Goal: Task Accomplishment & Management: Complete application form

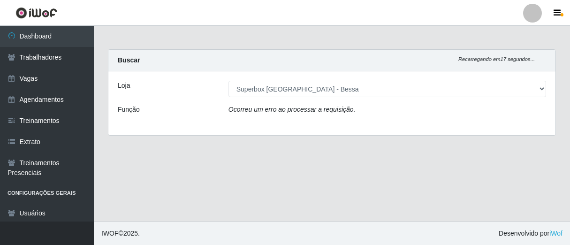
select select "206"
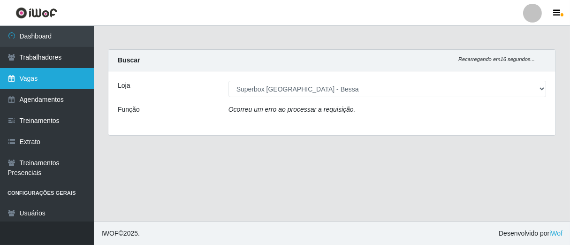
click at [54, 86] on link "Vagas" at bounding box center [47, 78] width 94 height 21
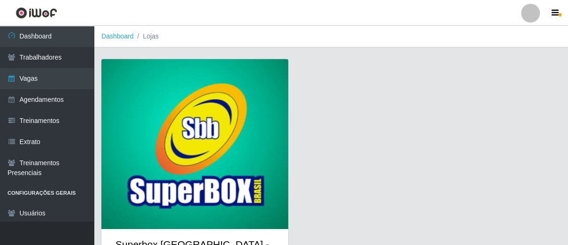
click at [152, 117] on img at bounding box center [194, 144] width 187 height 170
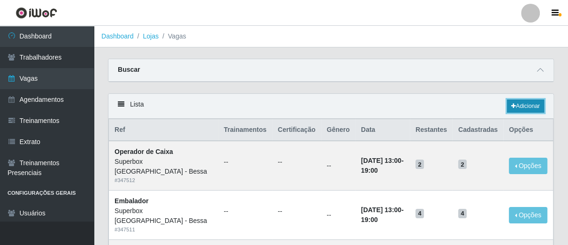
click at [516, 107] on link "Adicionar" at bounding box center [525, 106] width 37 height 13
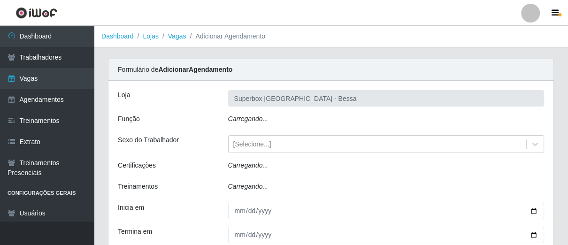
type input "Superbox [GEOGRAPHIC_DATA] - Bessa"
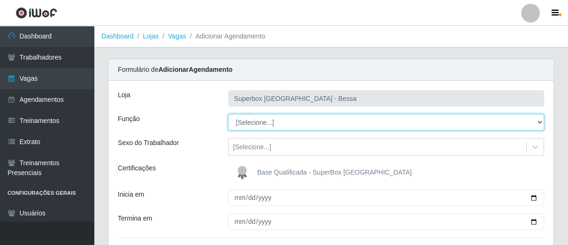
click at [537, 123] on select "[Selecione...] ASG ASG + ASG ++ Embalador Embalador + Embalador ++ Operador de …" at bounding box center [386, 122] width 316 height 16
select select "1"
click at [228, 114] on select "[Selecione...] ASG ASG + ASG ++ Embalador Embalador + Embalador ++ Operador de …" at bounding box center [386, 122] width 316 height 16
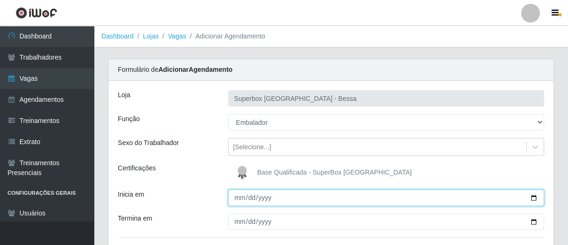
click at [239, 199] on input "Inicia em" at bounding box center [386, 198] width 316 height 16
type input "[DATE]"
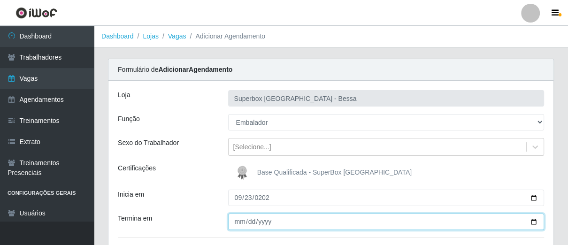
click at [236, 223] on input "Termina em" at bounding box center [386, 222] width 316 height 16
type input "[DATE]"
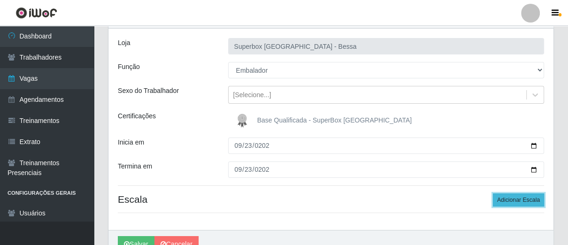
click at [514, 197] on button "Adicionar Escala" at bounding box center [518, 199] width 51 height 13
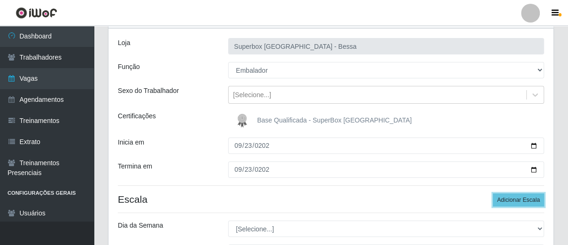
scroll to position [104, 0]
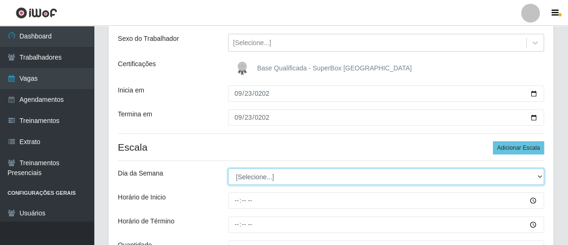
click at [537, 175] on select "[Selecione...] Segunda Terça Quarta Quinta Sexta Sábado Domingo" at bounding box center [386, 177] width 316 height 16
select select "2"
click at [228, 169] on select "[Selecione...] Segunda Terça Quarta Quinta Sexta Sábado Domingo" at bounding box center [386, 177] width 316 height 16
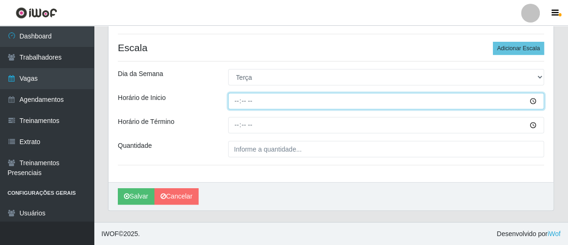
drag, startPoint x: 237, startPoint y: 100, endPoint x: 251, endPoint y: 115, distance: 20.6
click at [238, 103] on input "Horário de Inicio" at bounding box center [386, 101] width 316 height 16
type input "14:00"
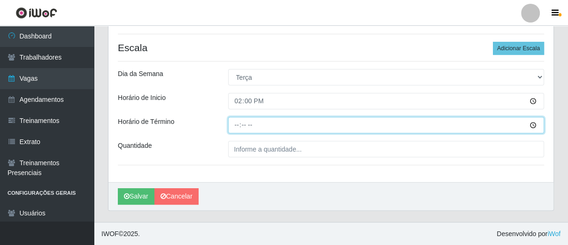
click at [236, 124] on input "Horário de Término" at bounding box center [386, 125] width 316 height 16
type input "20:00"
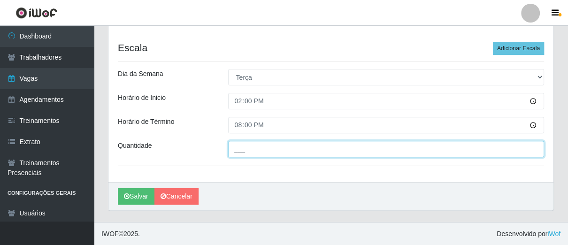
click at [246, 151] on input "___" at bounding box center [386, 149] width 316 height 16
type input "01_"
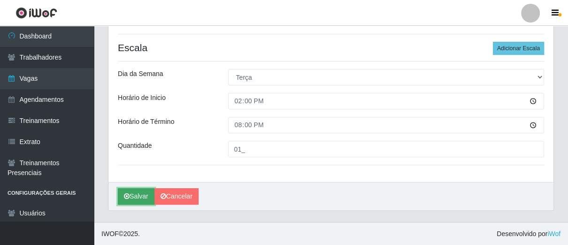
click at [138, 194] on button "Salvar" at bounding box center [136, 196] width 37 height 16
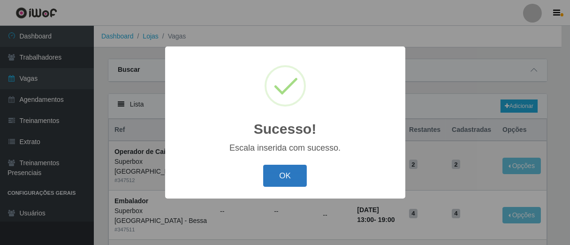
click at [284, 181] on button "OK" at bounding box center [285, 176] width 44 height 22
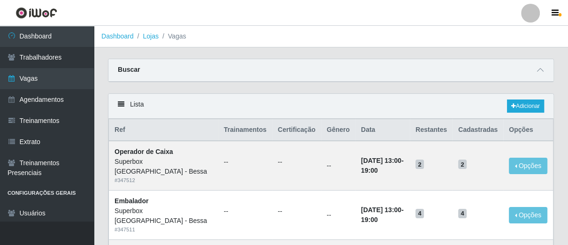
click at [60, 22] on link at bounding box center [36, 13] width 73 height 26
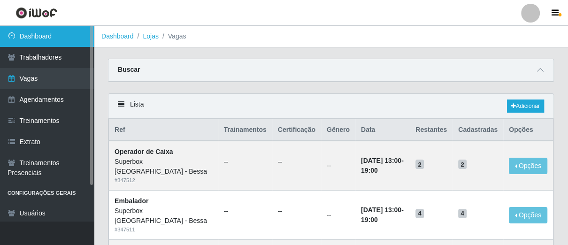
click at [64, 32] on link "Dashboard" at bounding box center [47, 36] width 94 height 21
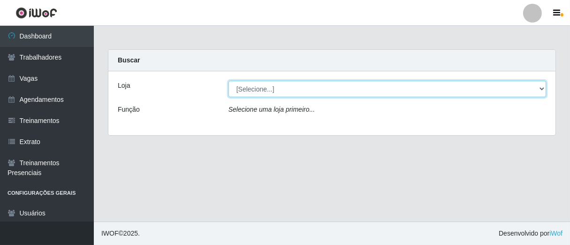
click at [367, 84] on select "[Selecione...] Superbox [GEOGRAPHIC_DATA] - Bessa" at bounding box center [388, 89] width 318 height 16
select select "206"
click at [229, 81] on select "[Selecione...] Superbox [GEOGRAPHIC_DATA] - Bessa" at bounding box center [388, 89] width 318 height 16
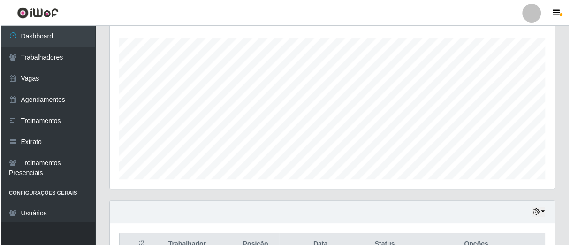
scroll to position [252, 0]
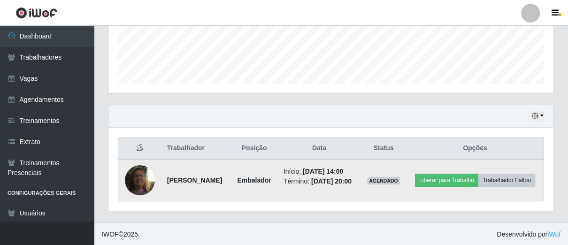
click at [141, 179] on img at bounding box center [140, 180] width 30 height 54
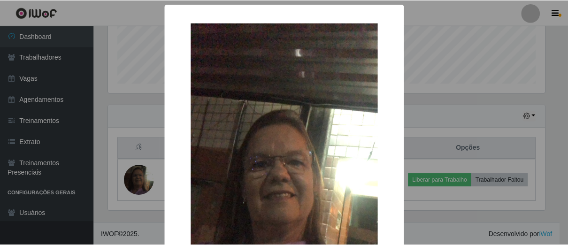
scroll to position [170, 0]
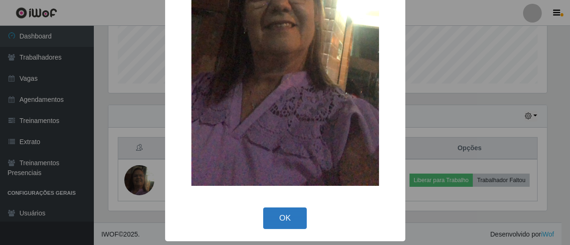
click at [295, 222] on button "OK" at bounding box center [285, 218] width 44 height 22
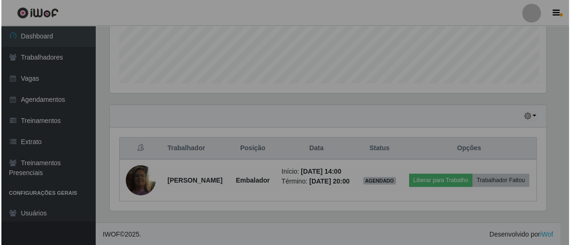
scroll to position [194, 445]
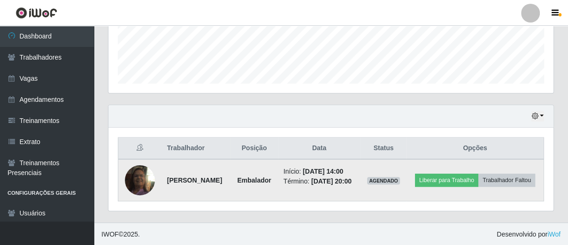
click at [132, 181] on img at bounding box center [140, 180] width 30 height 54
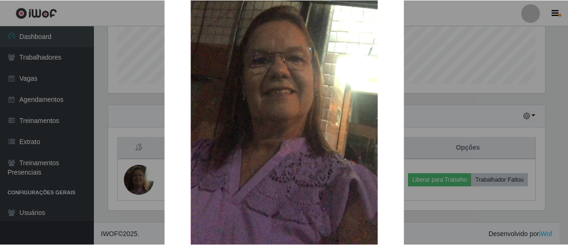
scroll to position [170, 0]
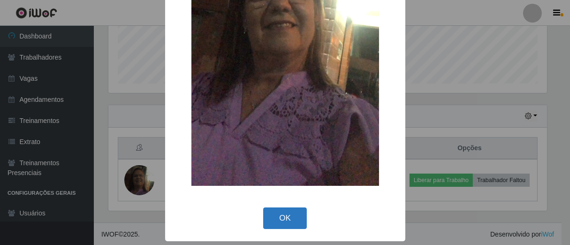
click at [269, 213] on button "OK" at bounding box center [285, 218] width 44 height 22
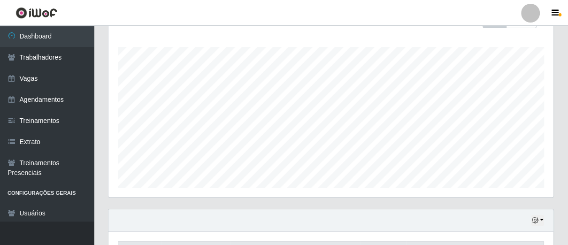
scroll to position [0, 0]
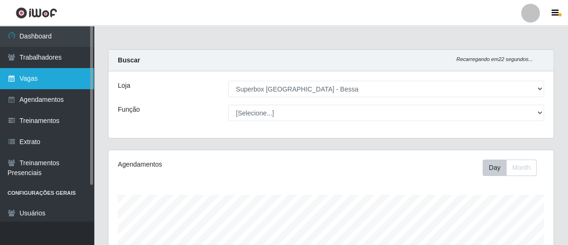
click at [53, 81] on link "Vagas" at bounding box center [47, 78] width 94 height 21
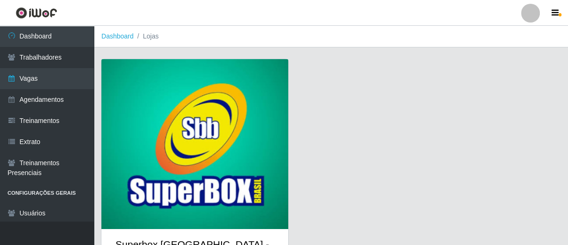
click at [227, 129] on img at bounding box center [194, 144] width 187 height 170
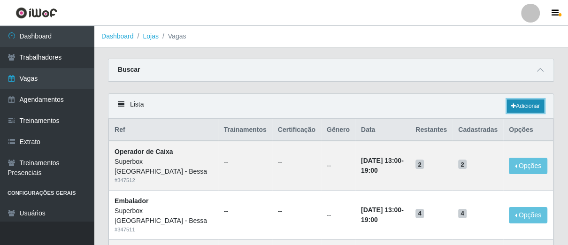
click at [515, 107] on link "Adicionar" at bounding box center [525, 106] width 37 height 13
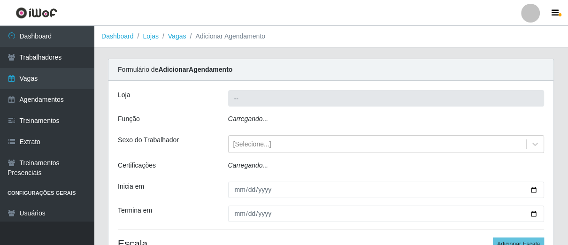
type input "Superbox [GEOGRAPHIC_DATA] - Bessa"
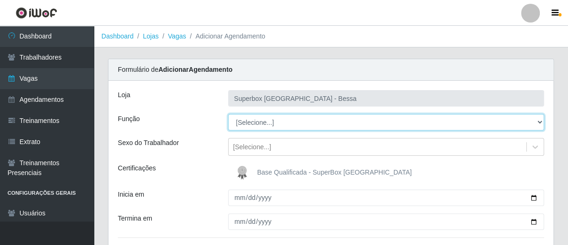
click at [538, 124] on select "[Selecione...] ASG ASG + ASG ++ Embalador Embalador + Embalador ++ Operador de …" at bounding box center [386, 122] width 316 height 16
click at [228, 114] on select "[Selecione...] ASG ASG + ASG ++ Embalador Embalador + Embalador ++ Operador de …" at bounding box center [386, 122] width 316 height 16
click at [537, 123] on select "[Selecione...] ASG ASG + ASG ++ Embalador Embalador + Embalador ++ Operador de …" at bounding box center [386, 122] width 316 height 16
select select "22"
click at [228, 114] on select "[Selecione...] ASG ASG + ASG ++ Embalador Embalador + Embalador ++ Operador de …" at bounding box center [386, 122] width 316 height 16
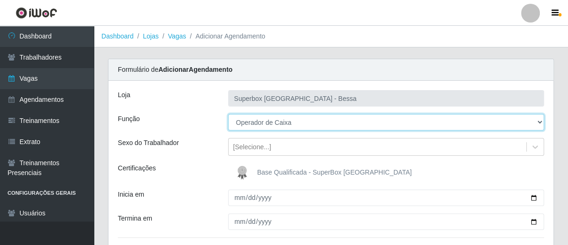
scroll to position [52, 0]
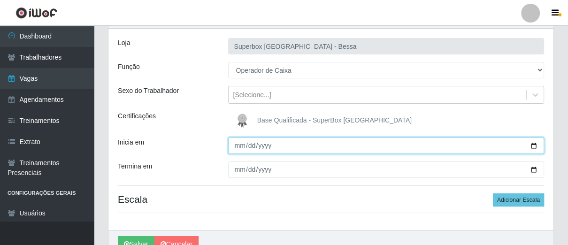
drag, startPoint x: 238, startPoint y: 146, endPoint x: 246, endPoint y: 149, distance: 8.0
click at [239, 146] on input "Inicia em" at bounding box center [386, 146] width 316 height 16
type input "[DATE]"
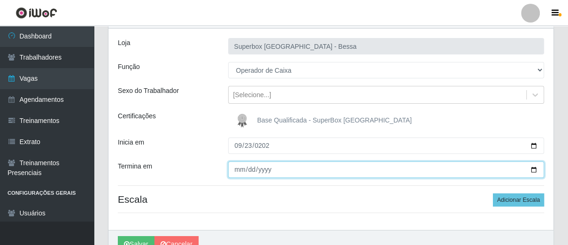
click at [235, 173] on input "Termina em" at bounding box center [386, 169] width 316 height 16
type input "[DATE]"
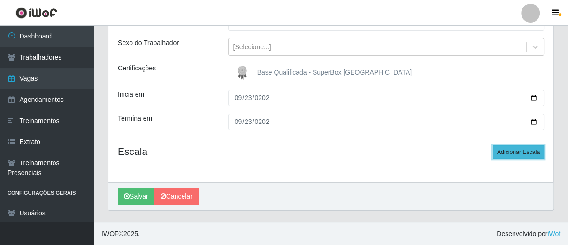
click at [502, 152] on button "Adicionar Escala" at bounding box center [518, 152] width 51 height 13
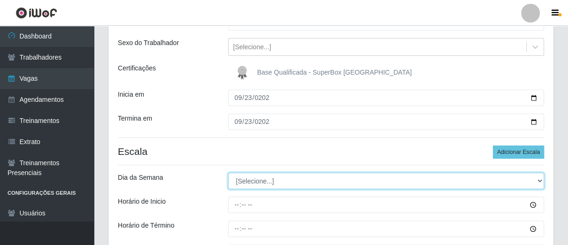
click at [539, 180] on select "[Selecione...] Segunda Terça Quarta Quinta Sexta Sábado Domingo" at bounding box center [386, 181] width 316 height 16
select select "2"
click at [228, 173] on select "[Selecione...] Segunda Terça Quarta Quinta Sexta Sábado Domingo" at bounding box center [386, 181] width 316 height 16
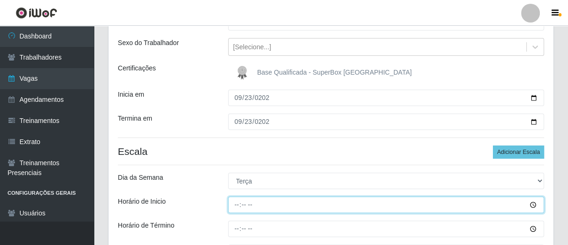
click at [238, 207] on input "Horário de Inicio" at bounding box center [386, 205] width 316 height 16
type input "16:00"
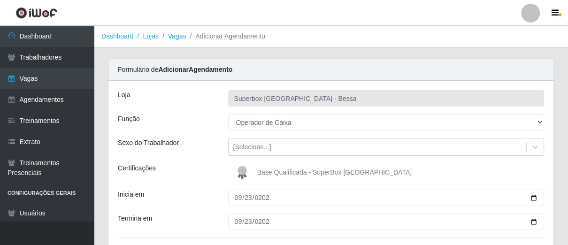
scroll to position [104, 0]
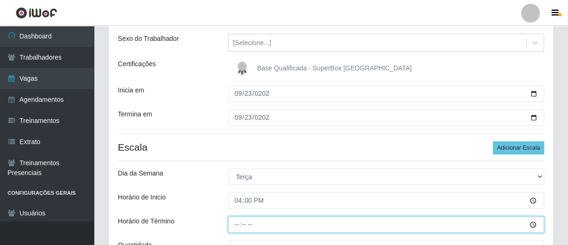
click at [231, 223] on input "Horário de Término" at bounding box center [386, 224] width 316 height 16
type input "21:00"
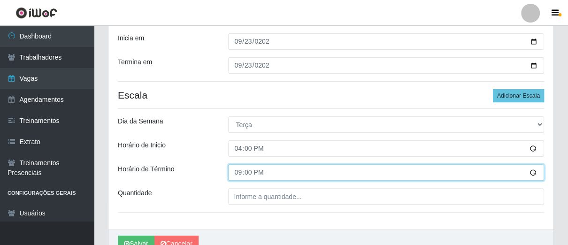
scroll to position [204, 0]
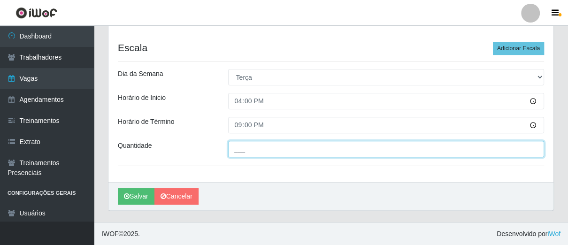
click at [282, 147] on input "___" at bounding box center [386, 149] width 316 height 16
type input "02_"
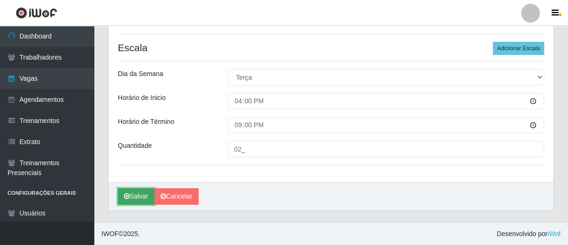
click at [144, 192] on button "Salvar" at bounding box center [136, 196] width 37 height 16
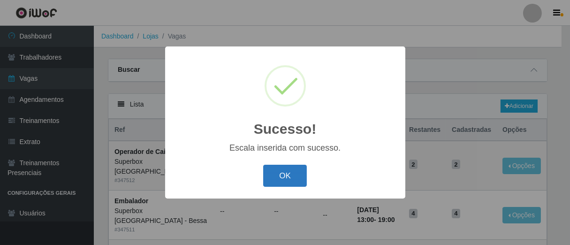
click at [288, 179] on button "OK" at bounding box center [285, 176] width 44 height 22
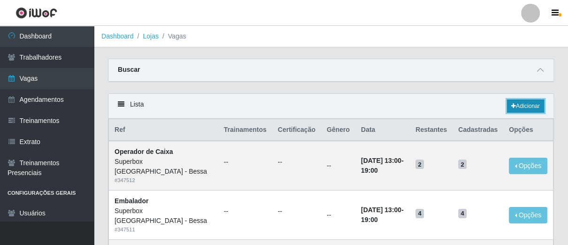
click at [514, 103] on link "Adicionar" at bounding box center [525, 106] width 37 height 13
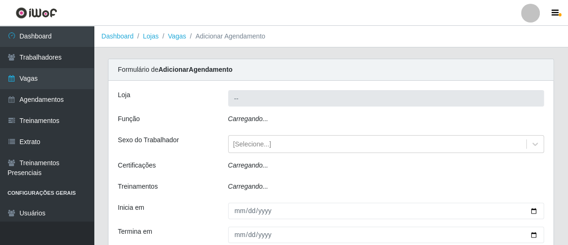
type input "Superbox [GEOGRAPHIC_DATA] - Bessa"
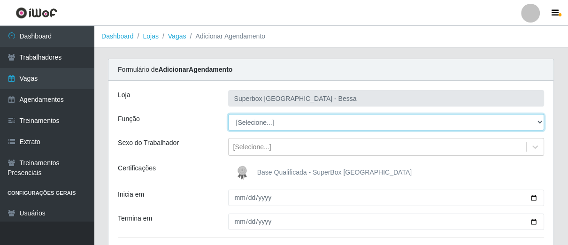
click at [541, 124] on select "[Selecione...] ASG ASG + ASG ++ Embalador Embalador + Embalador ++ Operador de …" at bounding box center [386, 122] width 316 height 16
select select "1"
click at [228, 114] on select "[Selecione...] ASG ASG + ASG ++ Embalador Embalador + Embalador ++ Operador de …" at bounding box center [386, 122] width 316 height 16
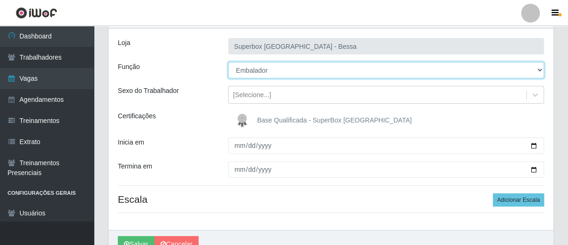
scroll to position [100, 0]
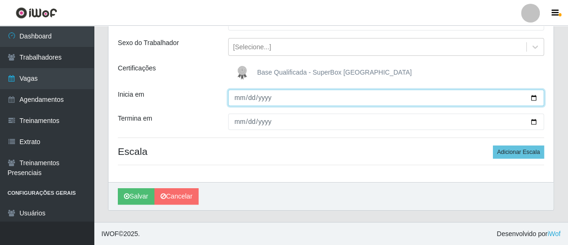
click at [235, 100] on input "Inicia em" at bounding box center [386, 98] width 316 height 16
type input "[DATE]"
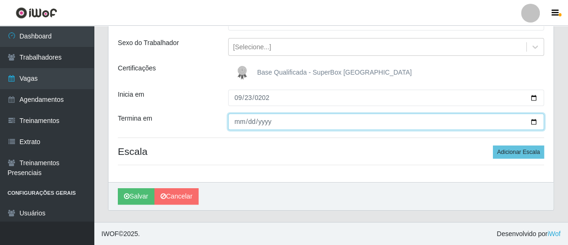
click at [235, 123] on input "Termina em" at bounding box center [386, 122] width 316 height 16
type input "[DATE]"
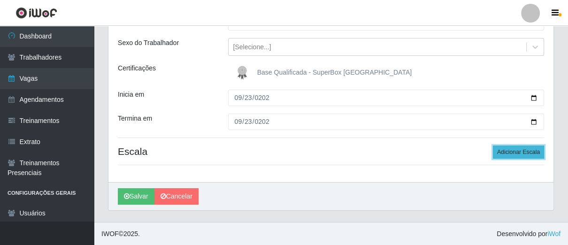
click at [515, 152] on button "Adicionar Escala" at bounding box center [518, 152] width 51 height 13
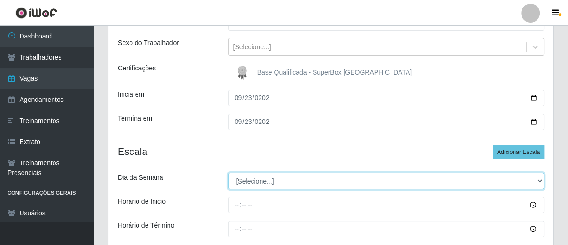
drag, startPoint x: 537, startPoint y: 178, endPoint x: 512, endPoint y: 174, distance: 25.2
click at [537, 178] on select "[Selecione...] Segunda Terça Quarta Quinta Sexta Sábado Domingo" at bounding box center [386, 181] width 316 height 16
select select "2"
click at [228, 173] on select "[Selecione...] Segunda Terça Quarta Quinta Sexta Sábado Domingo" at bounding box center [386, 181] width 316 height 16
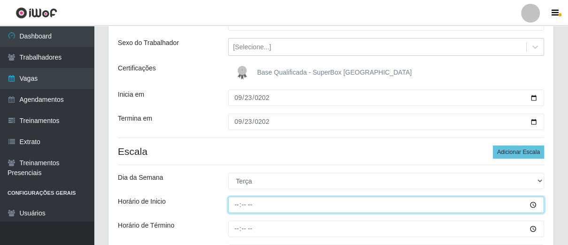
click at [230, 205] on input "Horário de Inicio" at bounding box center [386, 205] width 316 height 16
type input "16:00"
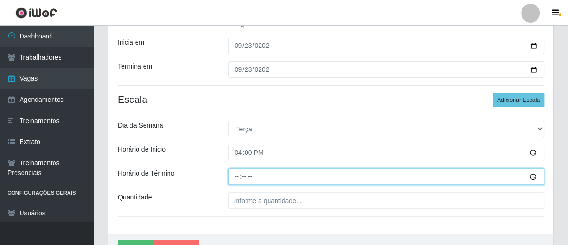
click at [236, 178] on input "Horário de Término" at bounding box center [386, 177] width 316 height 16
type input "21:00"
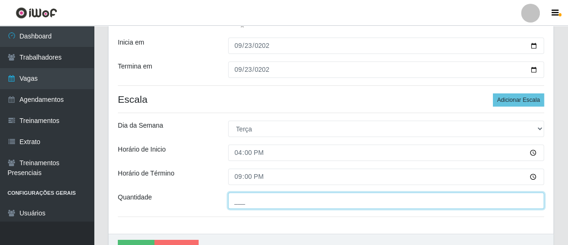
click at [250, 203] on input "___" at bounding box center [386, 200] width 316 height 16
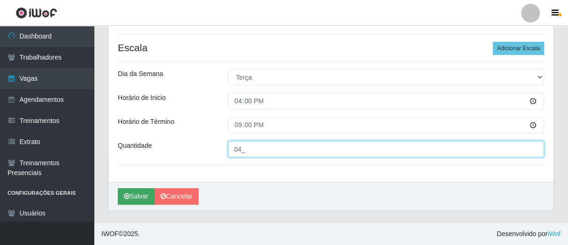
type input "04_"
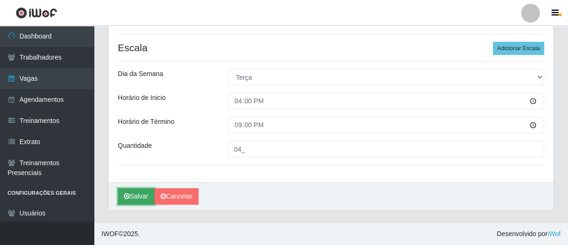
click at [144, 192] on button "Salvar" at bounding box center [136, 196] width 37 height 16
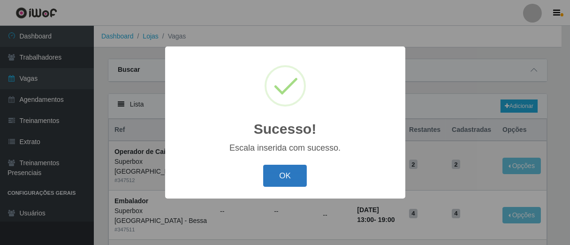
click at [289, 173] on button "OK" at bounding box center [285, 176] width 44 height 22
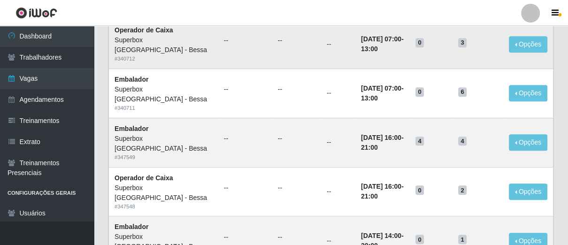
scroll to position [313, 0]
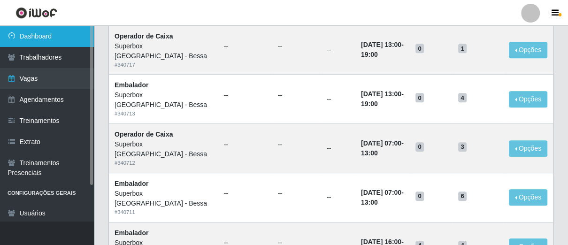
click at [59, 38] on link "Dashboard" at bounding box center [47, 36] width 94 height 21
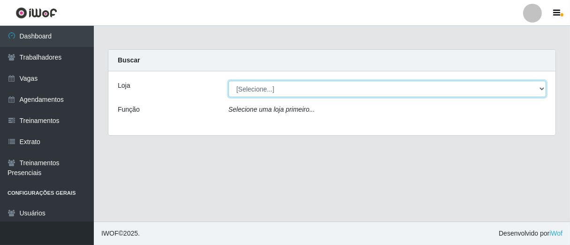
click at [532, 90] on select "[Selecione...] Superbox [GEOGRAPHIC_DATA] - Bessa" at bounding box center [388, 89] width 318 height 16
select select "206"
click at [229, 81] on select "[Selecione...] Superbox [GEOGRAPHIC_DATA] - Bessa" at bounding box center [388, 89] width 318 height 16
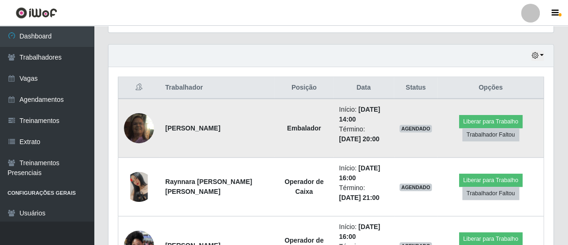
scroll to position [365, 0]
